Goal: Task Accomplishment & Management: Use online tool/utility

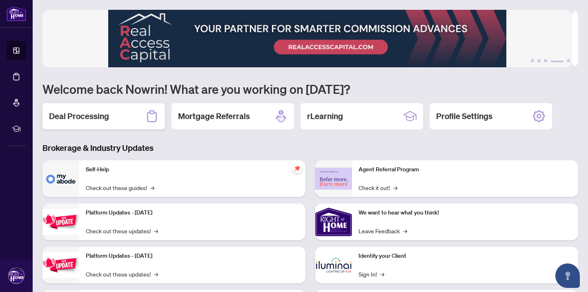
click at [101, 118] on h2 "Deal Processing" at bounding box center [79, 116] width 60 height 11
